Goal: Transaction & Acquisition: Purchase product/service

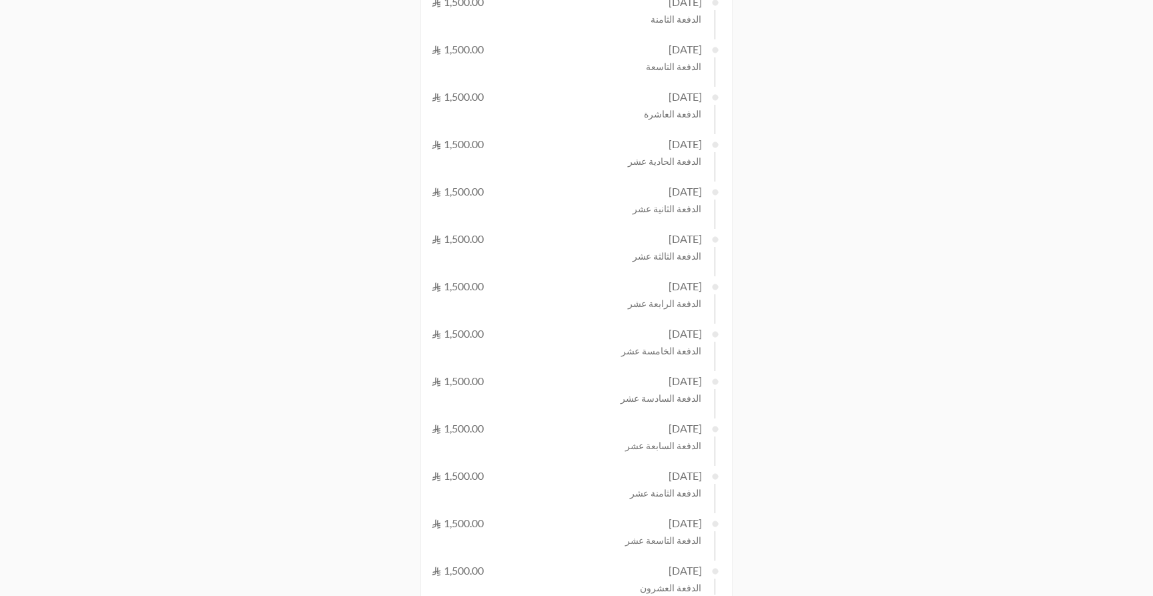
scroll to position [855, 0]
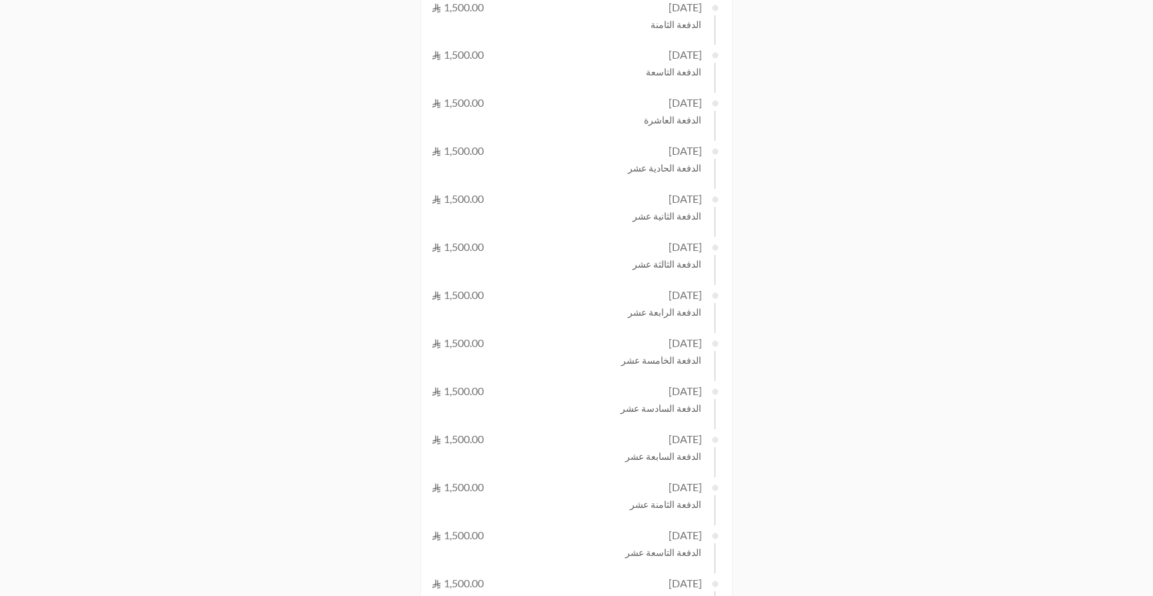
scroll to position [836, 0]
click at [496, 574] on link "English" at bounding box center [502, 574] width 40 height 21
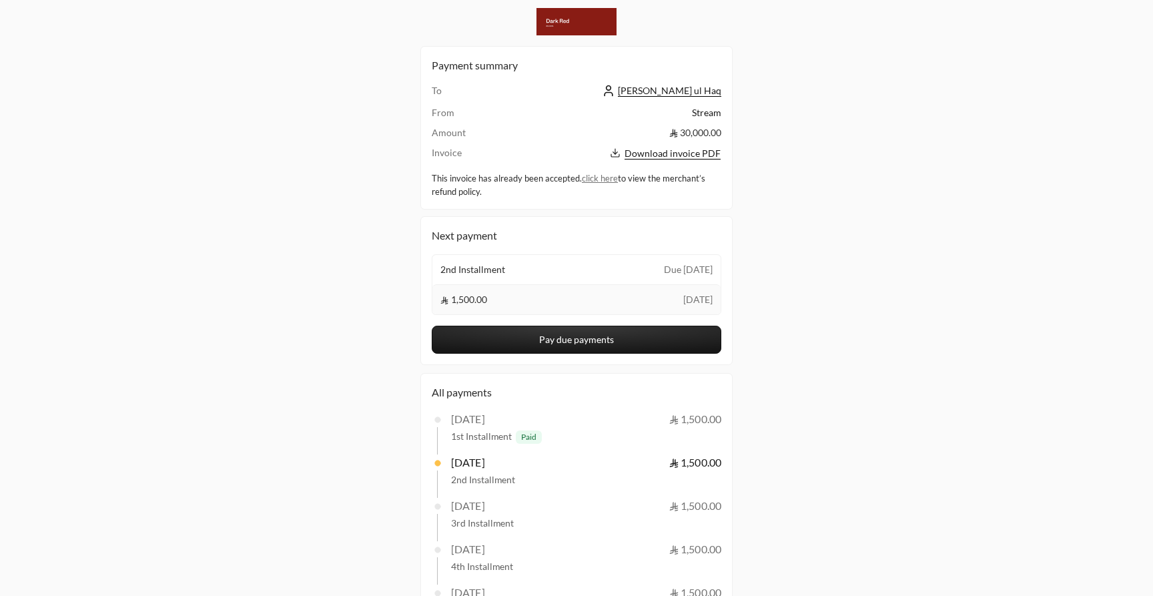
click at [498, 340] on button "Pay due payments" at bounding box center [577, 340] width 290 height 28
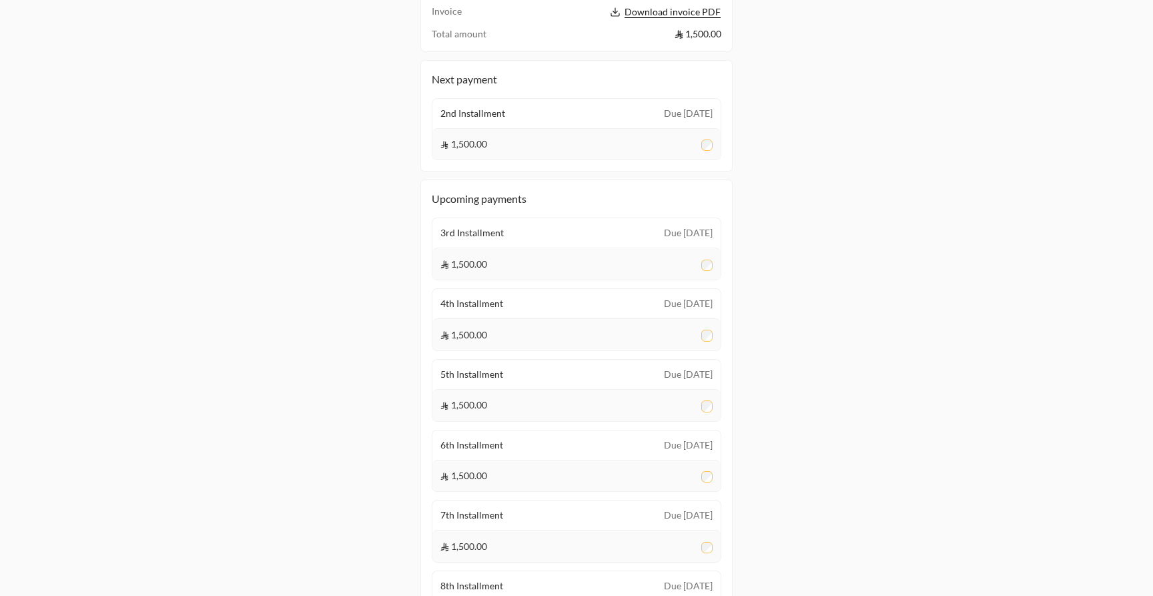
scroll to position [171, 0]
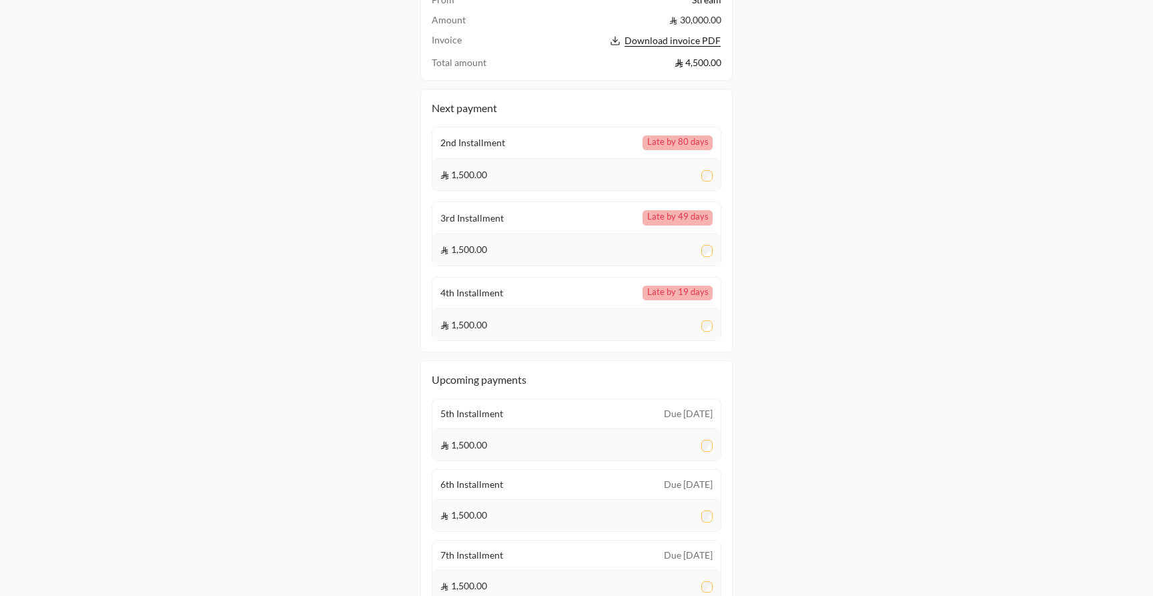
scroll to position [139, 0]
click at [711, 257] on div at bounding box center [707, 250] width 12 height 13
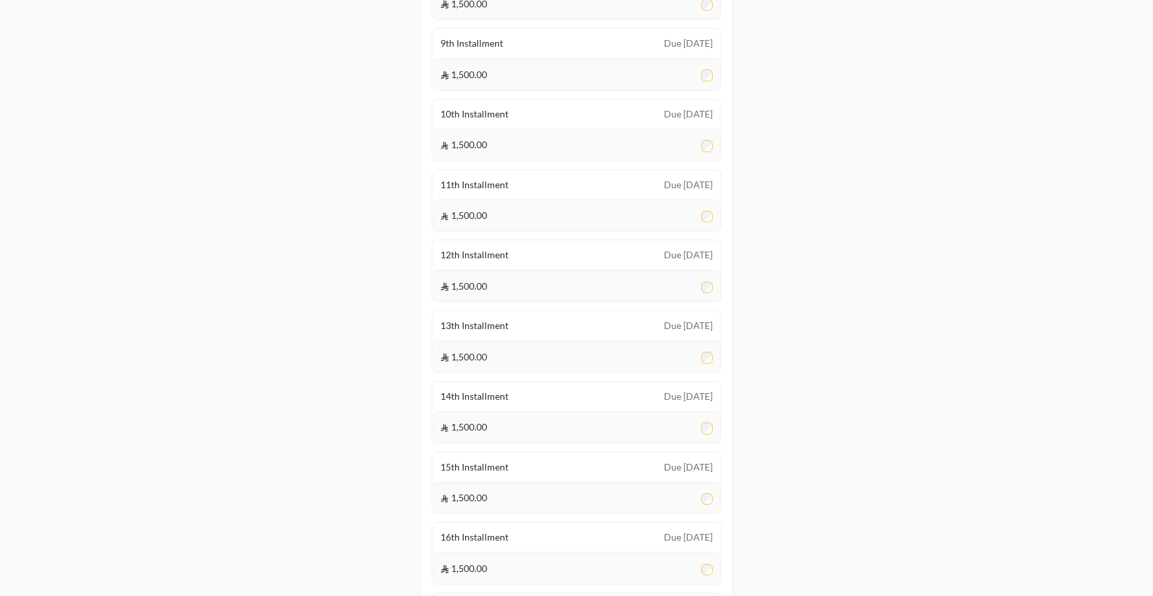
scroll to position [792, 0]
click at [708, 422] on div at bounding box center [707, 427] width 12 height 13
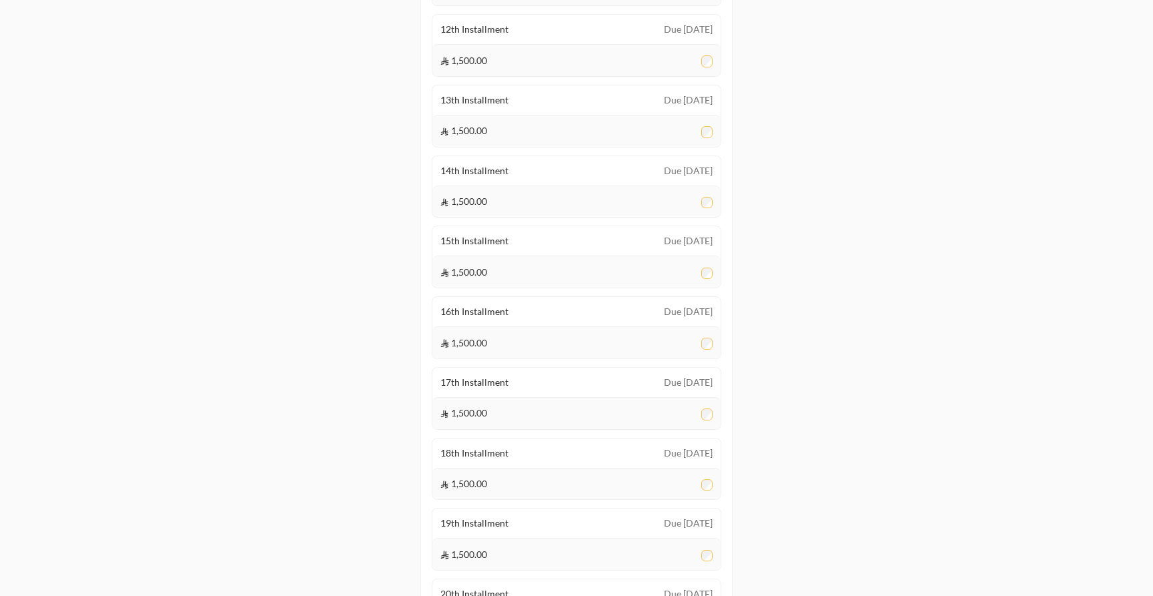
scroll to position [1222, 0]
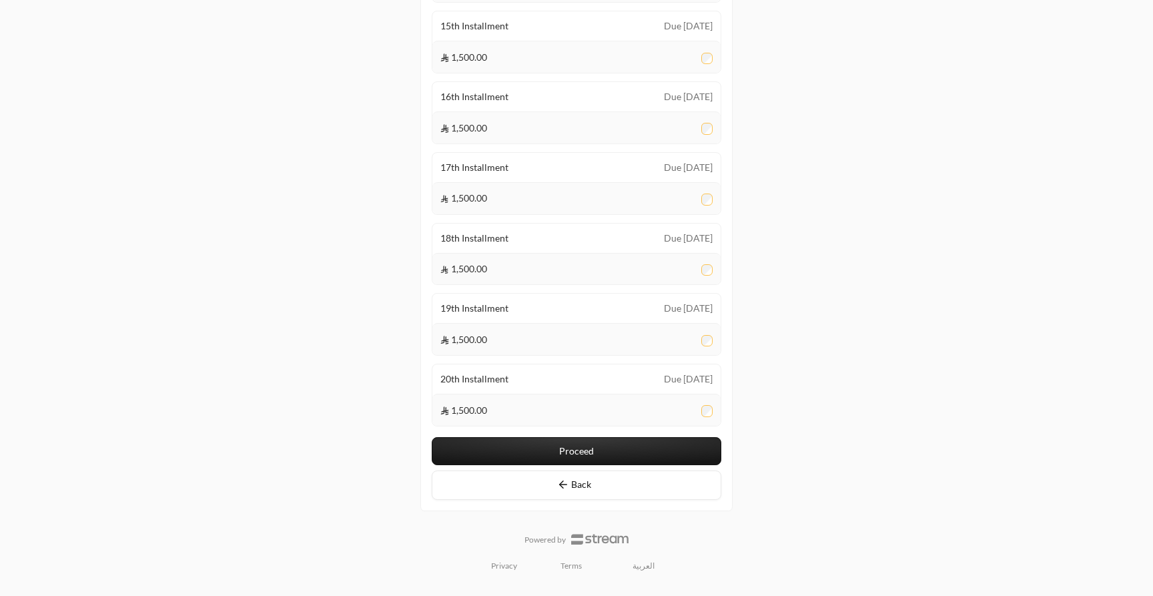
click at [684, 442] on button "Proceed" at bounding box center [577, 451] width 290 height 28
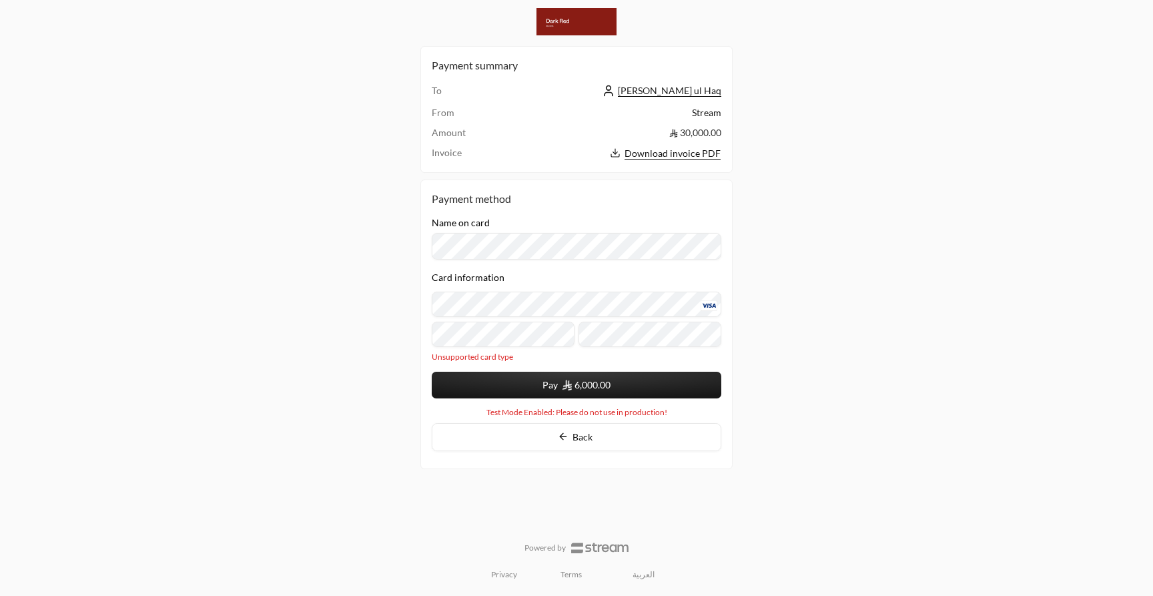
click at [542, 389] on button "Pay 6,000.00" at bounding box center [577, 385] width 290 height 27
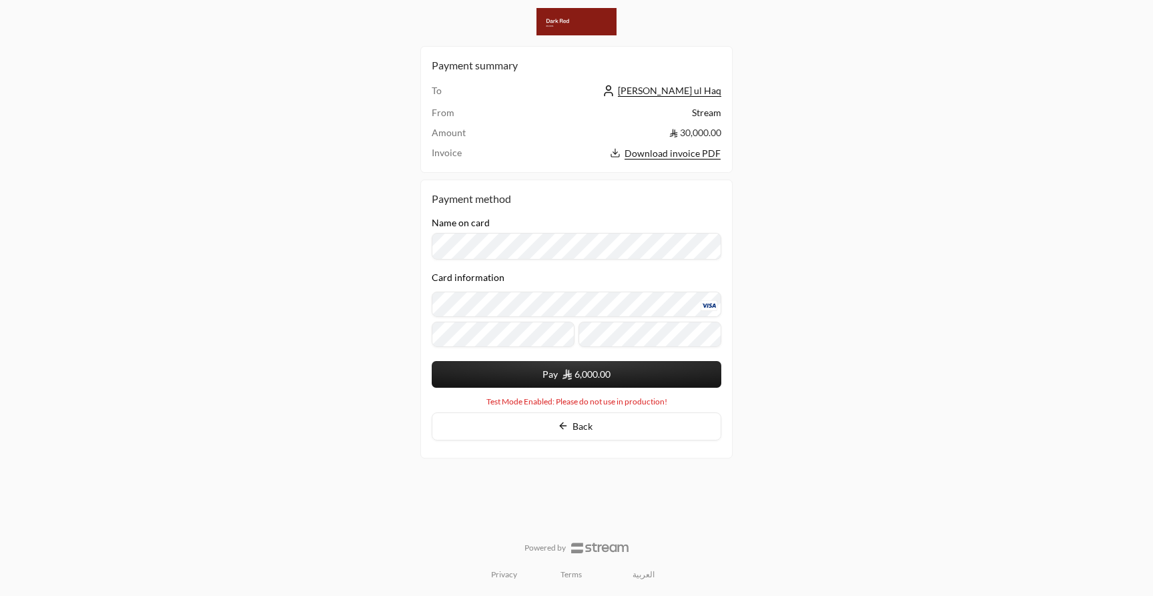
click at [520, 372] on form "Name on card Card information Pay 6,000.00 You card data will be saved upon sub…" at bounding box center [577, 302] width 290 height 170
click at [520, 372] on button "Pay 6,000.00" at bounding box center [577, 374] width 290 height 27
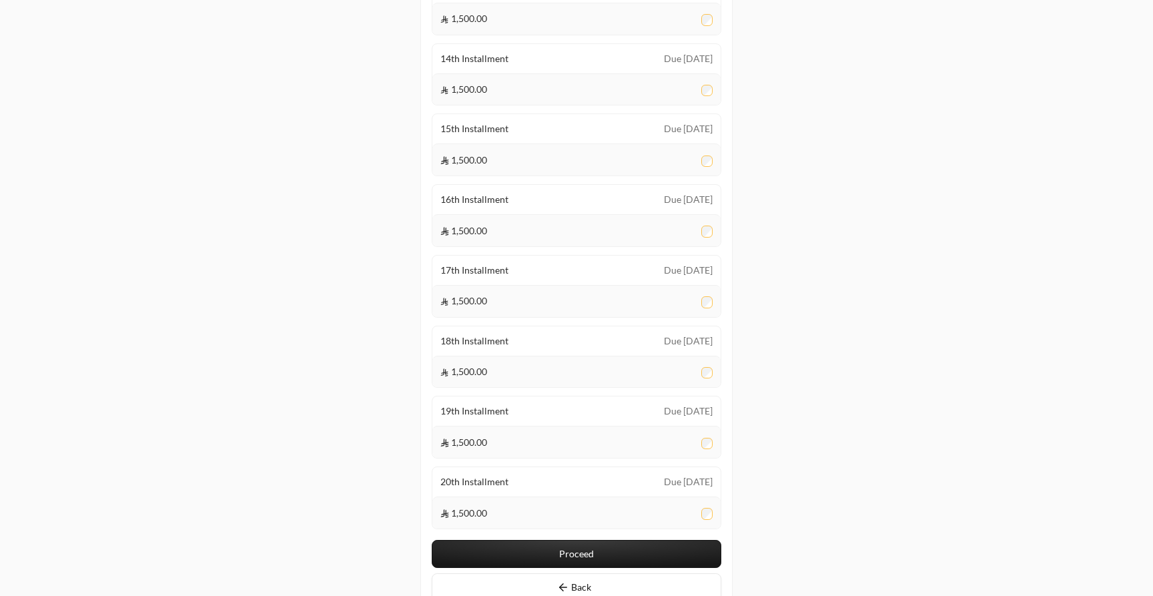
scroll to position [940, 0]
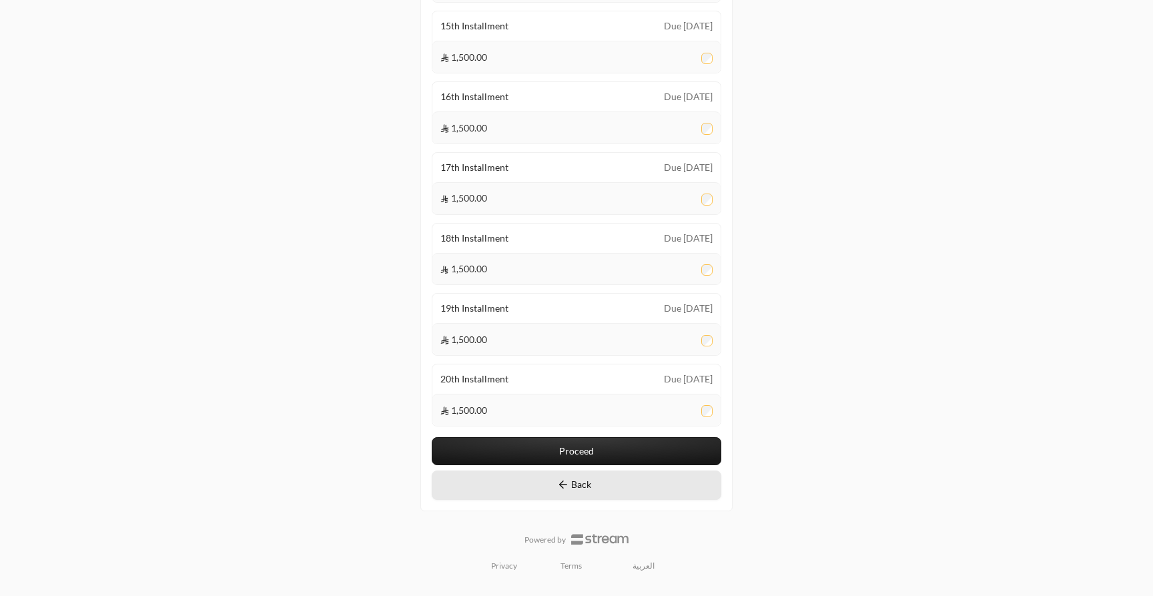
click at [651, 484] on button "Back" at bounding box center [577, 484] width 290 height 29
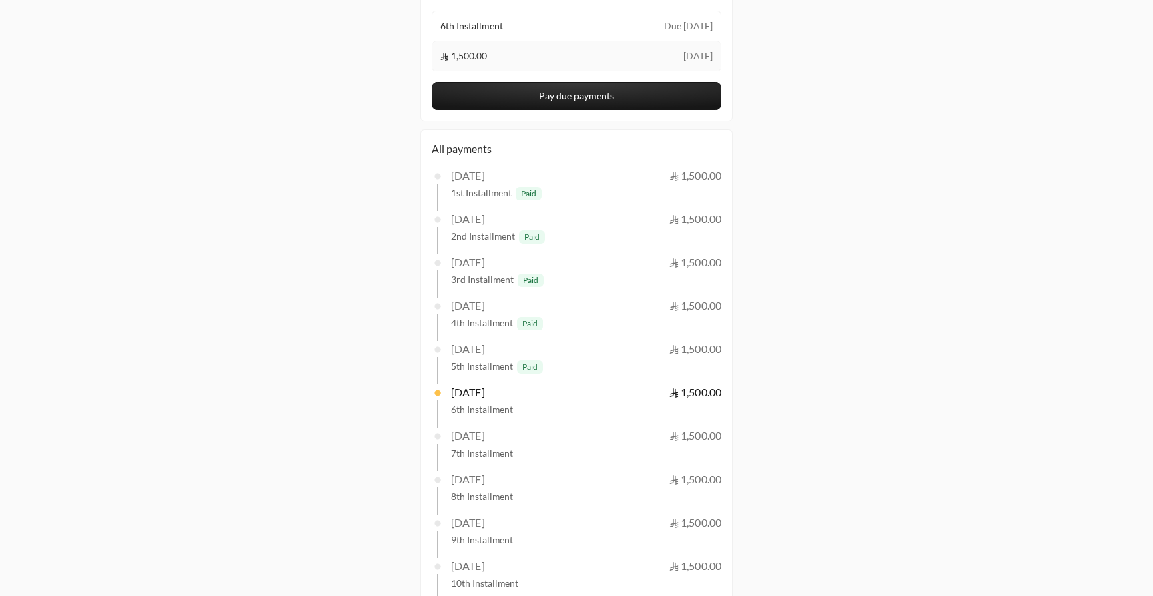
scroll to position [169, 0]
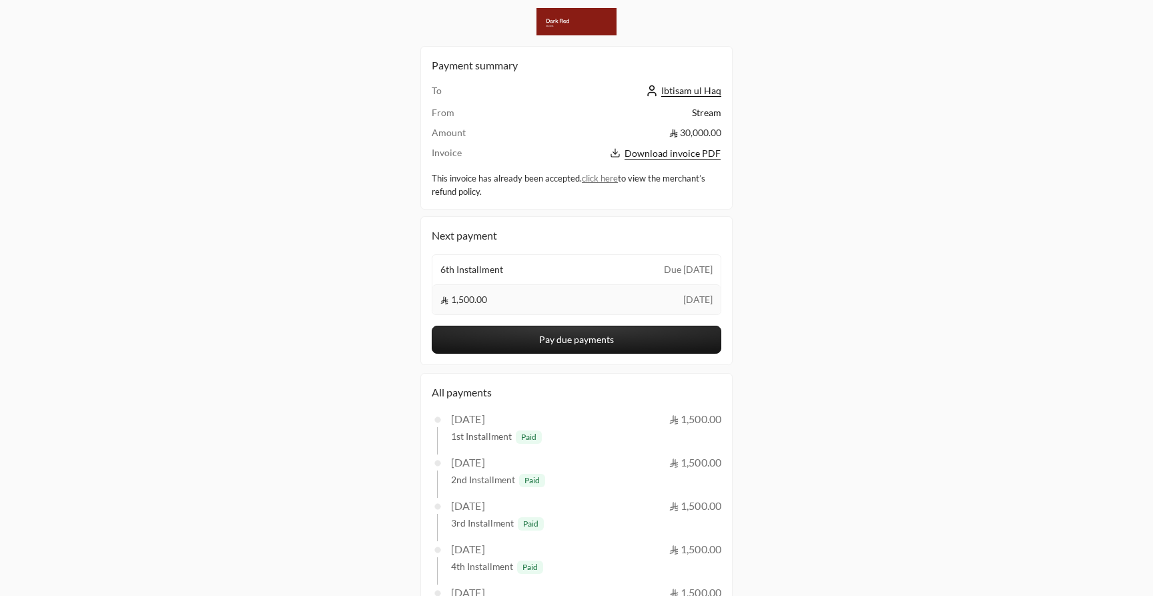
click at [646, 343] on button "Pay due payments" at bounding box center [577, 340] width 290 height 28
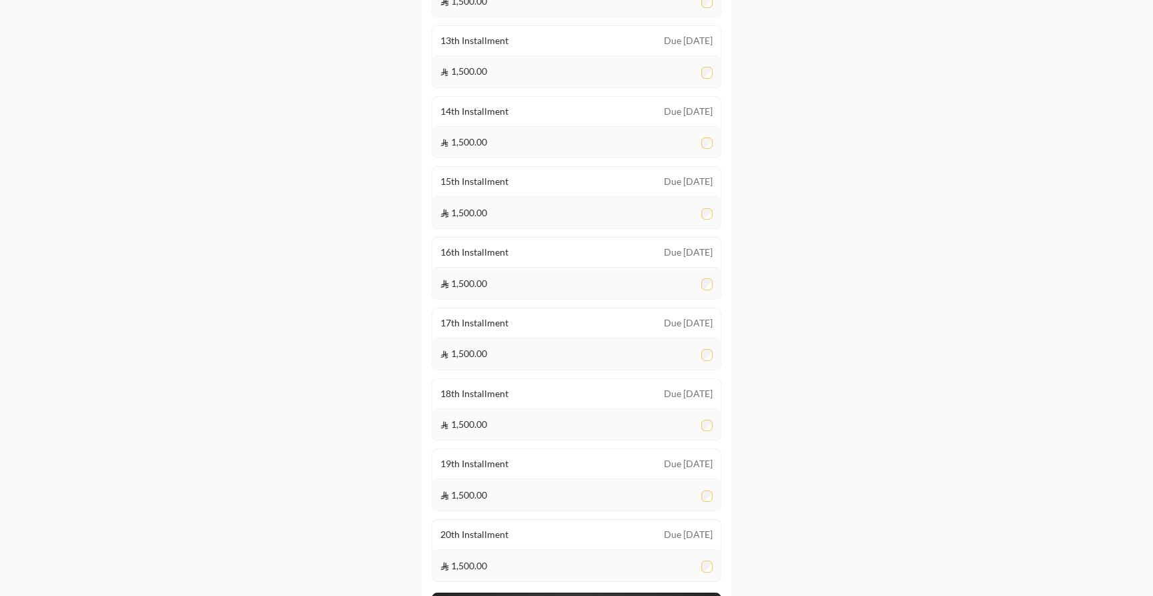
scroll to position [940, 0]
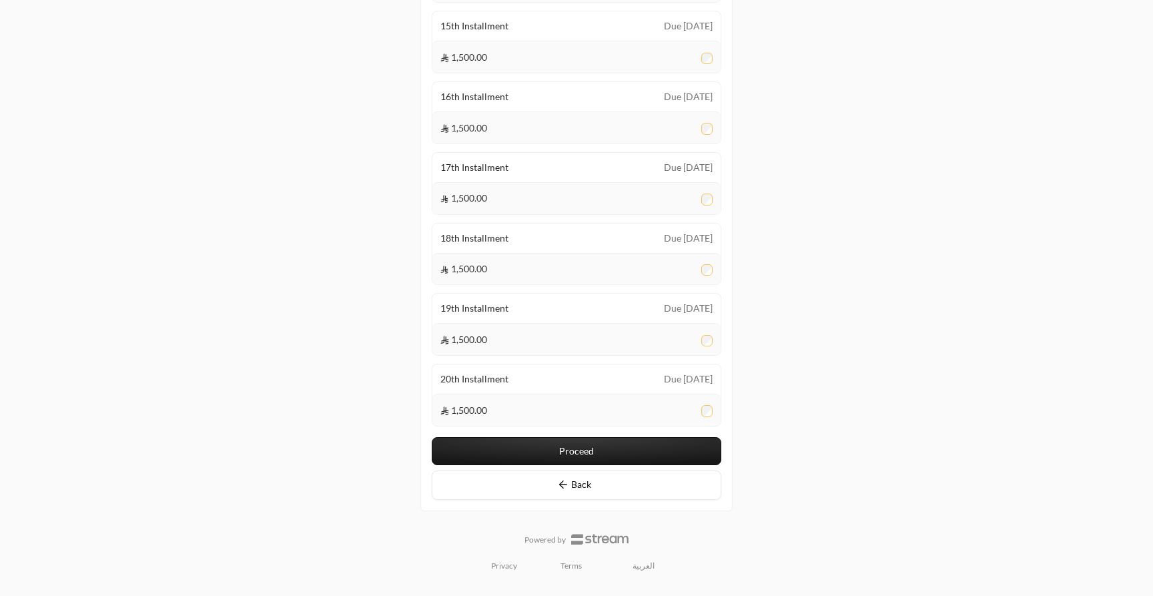
click at [620, 450] on button "Proceed" at bounding box center [577, 451] width 290 height 28
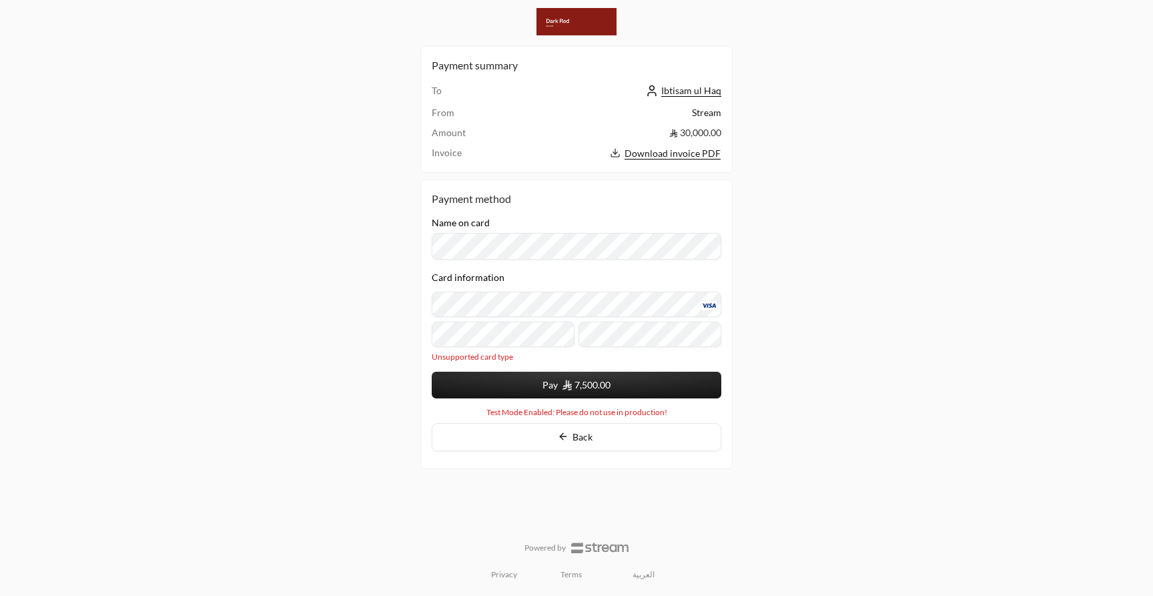
click at [530, 390] on button "Pay 7,500.00" at bounding box center [577, 385] width 290 height 27
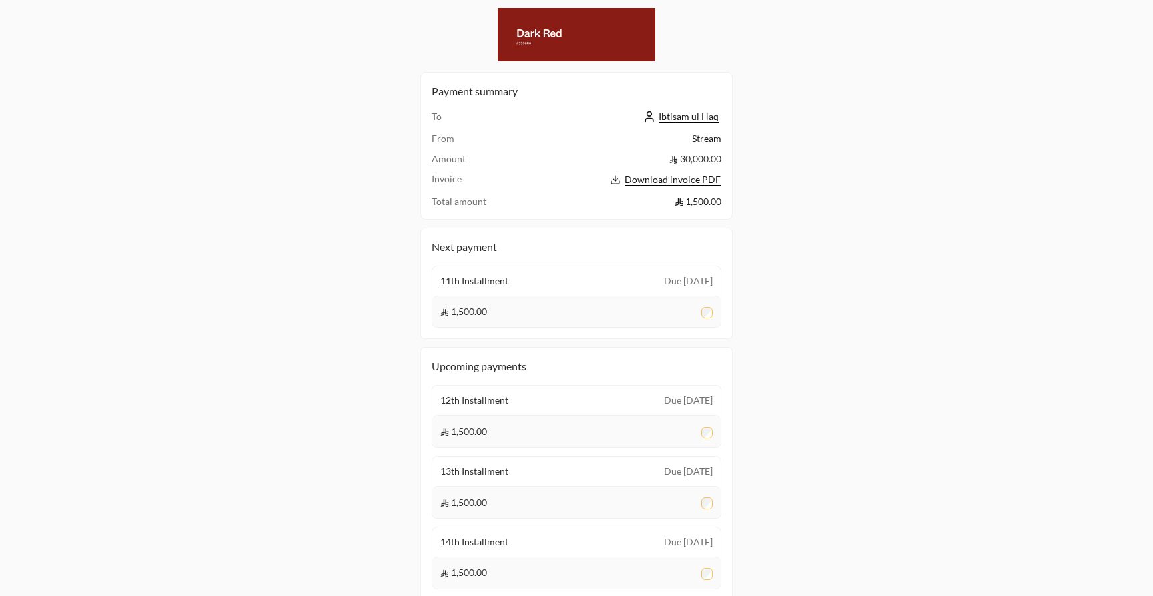
scroll to position [587, 0]
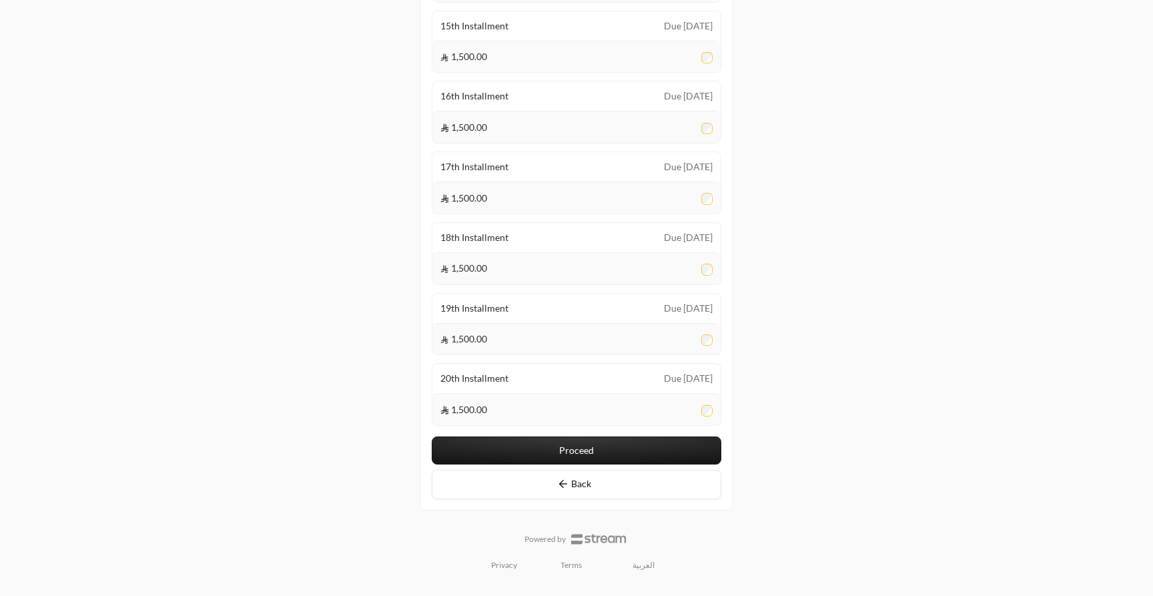
click at [702, 416] on div at bounding box center [707, 410] width 12 height 13
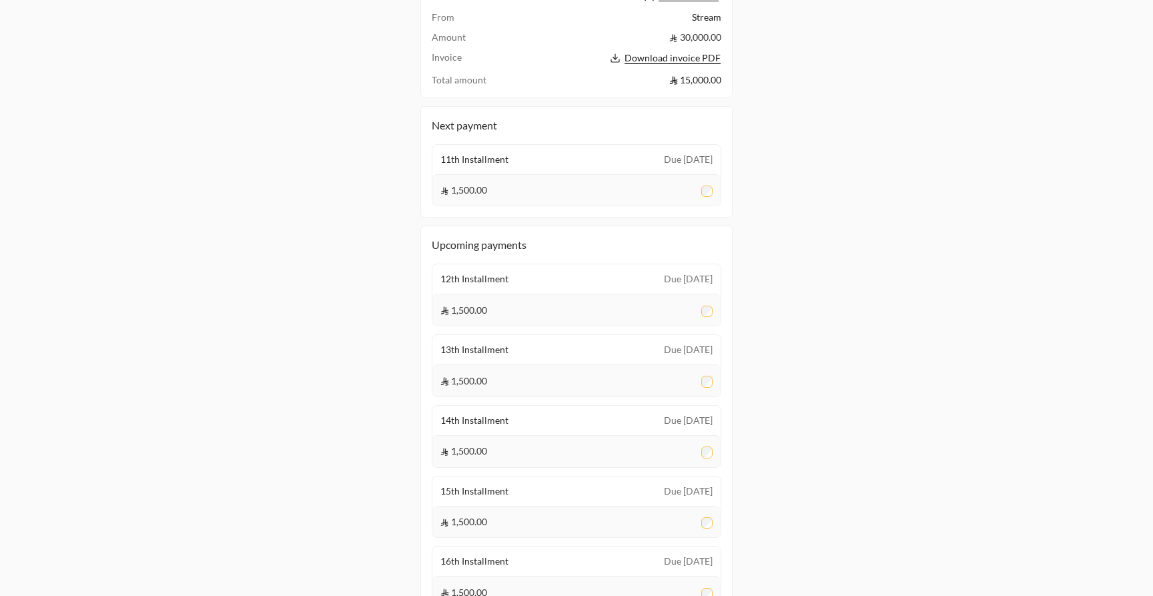
scroll to position [0, 0]
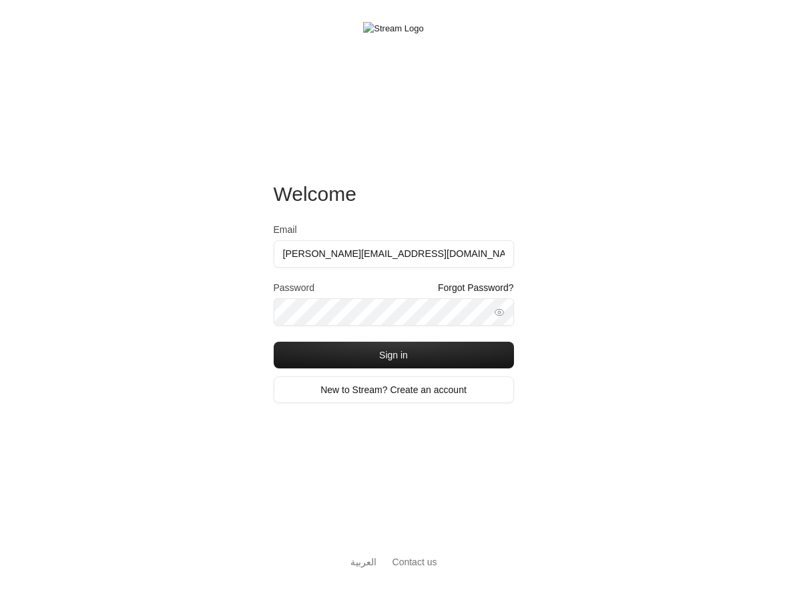
click at [274, 342] on button "Sign in" at bounding box center [394, 355] width 240 height 27
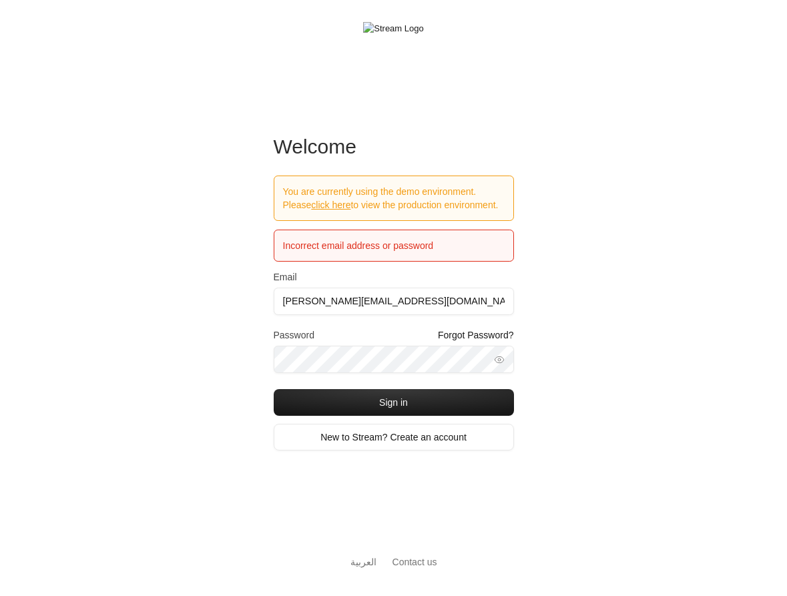
click at [274, 389] on button "Sign in" at bounding box center [394, 402] width 240 height 27
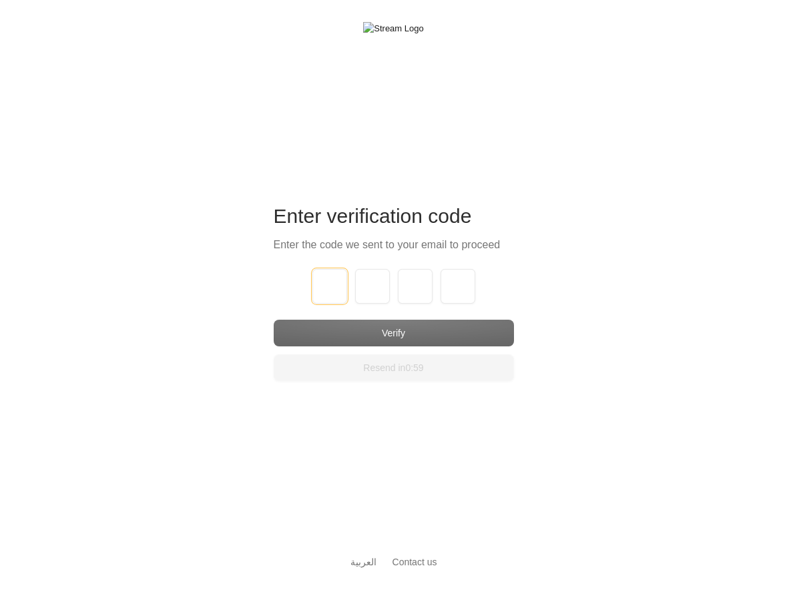
type input "1"
type input "2"
type input "3"
type input "4"
